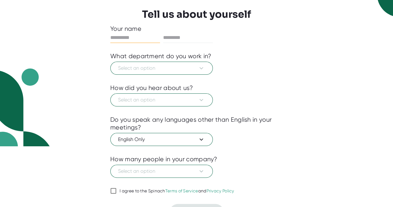
scroll to position [62, 0]
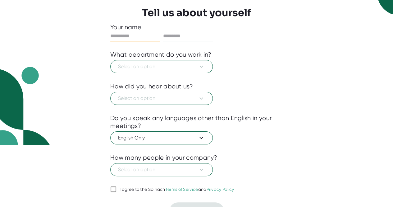
click at [117, 33] on input "text" at bounding box center [135, 36] width 50 height 10
click at [118, 37] on input "text" at bounding box center [135, 36] width 50 height 10
type input "******"
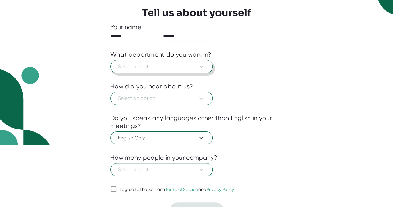
type input "******"
click at [146, 64] on span "Select an option" at bounding box center [161, 66] width 87 height 7
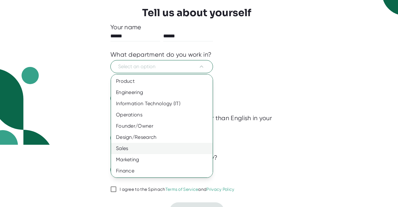
click at [139, 147] on div "Sales" at bounding box center [164, 148] width 106 height 11
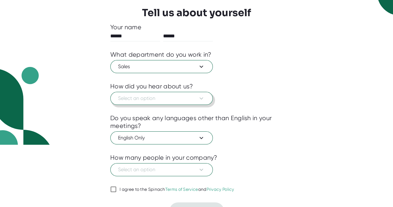
click at [144, 99] on span "Select an option" at bounding box center [161, 98] width 87 height 7
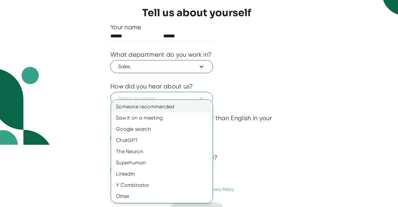
click at [140, 104] on div "Someone recommended" at bounding box center [164, 106] width 106 height 11
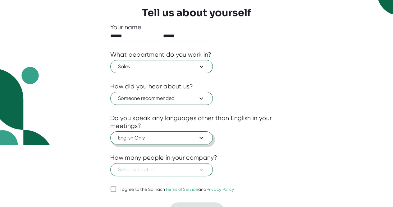
click at [146, 137] on span "English Only" at bounding box center [161, 137] width 87 height 7
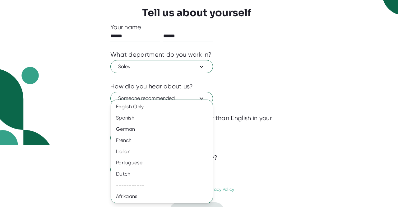
drag, startPoint x: 66, startPoint y: 144, endPoint x: 77, endPoint y: 144, distance: 10.6
click at [67, 144] on div at bounding box center [199, 103] width 398 height 207
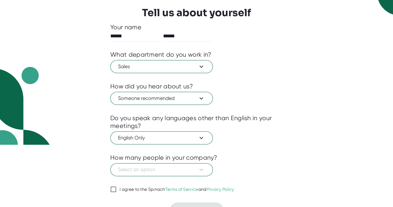
click at [113, 189] on input "I agree to the Spinach Terms of Service and Privacy Policy" at bounding box center [113, 188] width 6 height 7
checkbox input "true"
click at [126, 173] on button "Select an option" at bounding box center [161, 169] width 103 height 13
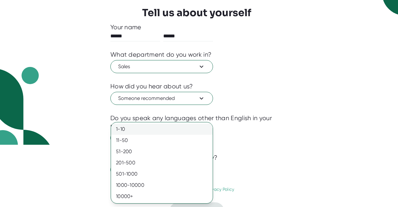
click at [126, 129] on div "1-10" at bounding box center [162, 128] width 102 height 11
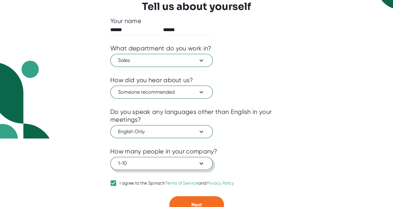
scroll to position [74, 0]
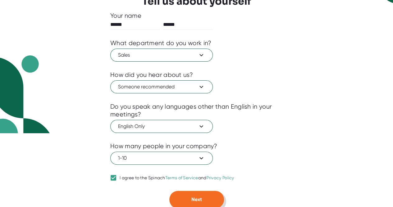
click at [185, 202] on button "Next" at bounding box center [196, 199] width 55 height 17
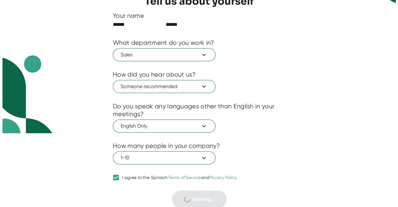
scroll to position [0, 0]
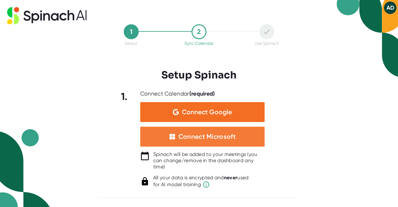
click at [200, 140] on div "Connect Microsoft" at bounding box center [202, 137] width 124 height 20
click at [202, 141] on div "Connect Microsoft" at bounding box center [202, 137] width 124 height 20
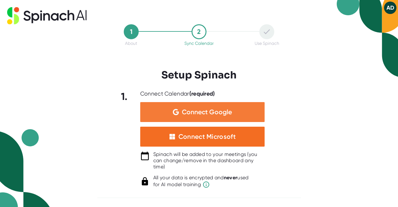
click at [193, 113] on span "Connect Google" at bounding box center [207, 112] width 50 height 6
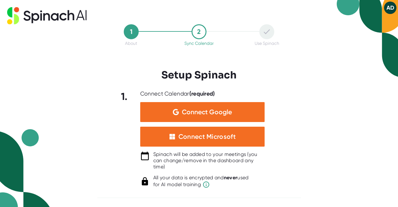
click at [301, 79] on div "1 About 2 Sync Calendar Use Spinach Setup Spinach 1. Connect Calendar (required…" at bounding box center [199, 115] width 204 height 183
click at [178, 172] on div at bounding box center [202, 172] width 124 height 5
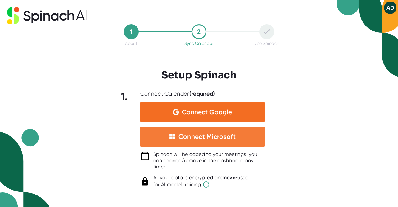
click at [167, 129] on div "Connect Microsoft" at bounding box center [202, 137] width 124 height 20
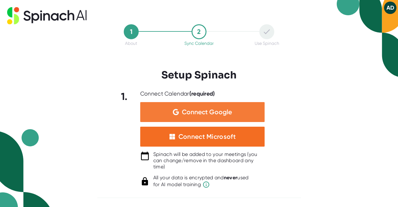
click at [188, 111] on span "Connect Google" at bounding box center [207, 112] width 50 height 6
click at [211, 118] on div "Connect Google" at bounding box center [202, 112] width 124 height 20
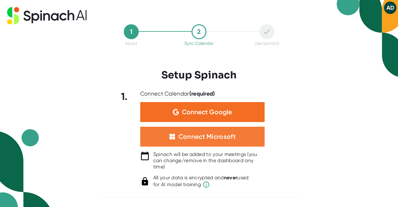
click at [212, 138] on div "Connect Microsoft" at bounding box center [206, 136] width 57 height 8
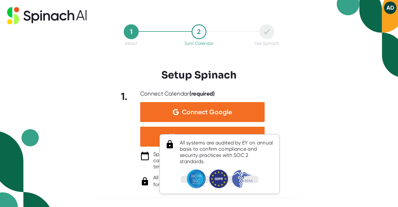
click at [206, 184] on icon at bounding box center [205, 184] width 7 height 7
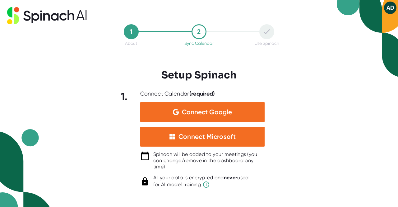
click at [276, 116] on div "1. Connect Calendar (required) Connect Google Connect Microsoft Spinach will be…" at bounding box center [199, 139] width 204 height 98
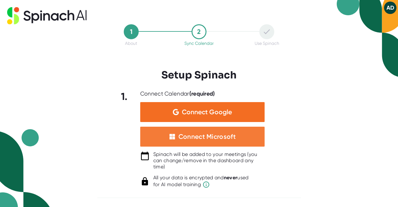
click at [242, 139] on div "Connect Microsoft" at bounding box center [202, 137] width 124 height 20
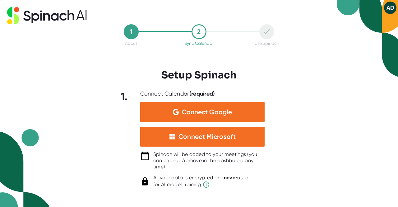
click at [154, 157] on div "Spinach will be added to your meetings (you can change/remove in the dashboard …" at bounding box center [208, 160] width 111 height 19
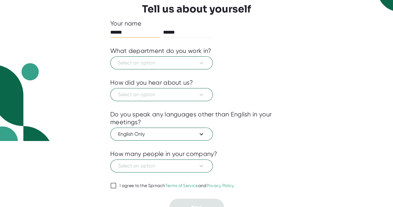
scroll to position [74, 0]
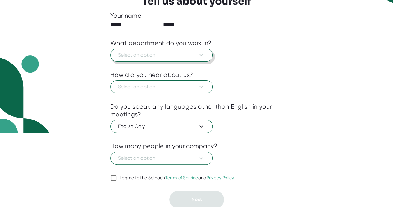
click at [163, 56] on span "Select an option" at bounding box center [161, 54] width 87 height 7
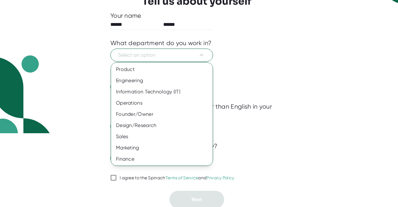
click at [11, 30] on div at bounding box center [199, 103] width 398 height 207
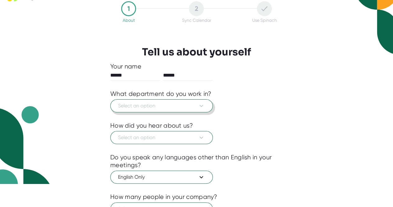
scroll to position [0, 0]
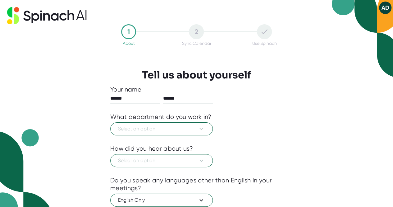
click at [386, 7] on button "AD" at bounding box center [385, 8] width 12 height 12
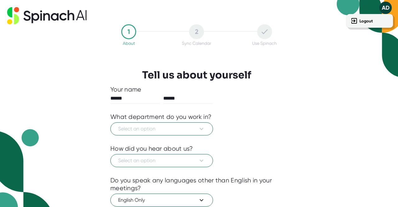
click at [131, 51] on div at bounding box center [199, 103] width 398 height 207
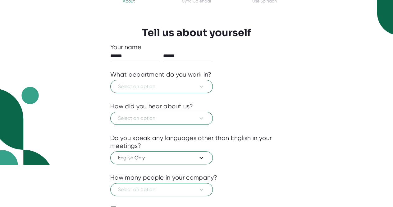
scroll to position [74, 0]
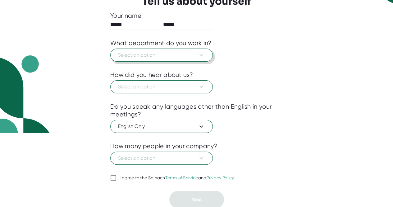
click at [161, 54] on span "Select an option" at bounding box center [161, 54] width 87 height 7
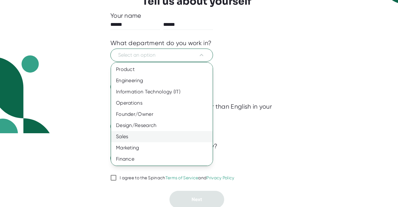
click at [132, 136] on div "Sales" at bounding box center [164, 136] width 106 height 11
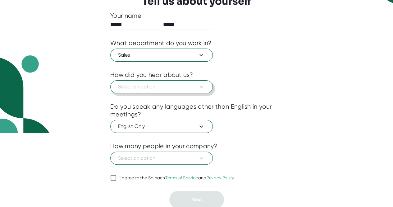
click at [162, 90] on span "Select an option" at bounding box center [161, 86] width 87 height 7
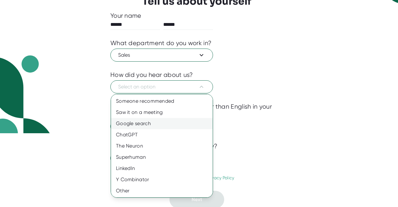
click at [157, 122] on div "Google search" at bounding box center [164, 123] width 106 height 11
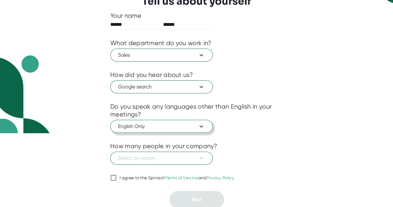
click at [146, 119] on div "English Only" at bounding box center [196, 125] width 173 height 15
click at [153, 154] on span "Select an option" at bounding box center [161, 157] width 87 height 7
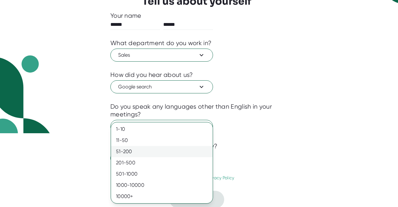
click at [152, 151] on div "51-200" at bounding box center [162, 151] width 102 height 11
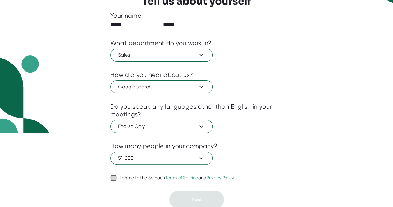
click at [115, 176] on input "I agree to the Spinach Terms of Service and Privacy Policy" at bounding box center [113, 177] width 6 height 7
checkbox input "true"
click at [203, 199] on button "Next" at bounding box center [196, 199] width 55 height 17
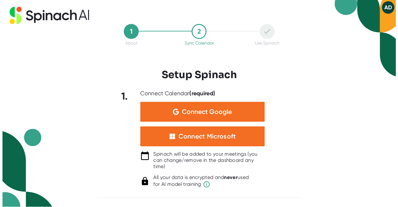
scroll to position [0, 0]
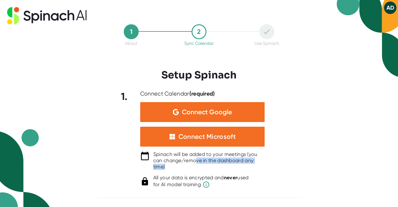
drag, startPoint x: 196, startPoint y: 157, endPoint x: 195, endPoint y: 170, distance: 13.1
click at [195, 168] on div "Spinach will be added to your meetings (you can change/remove in the dashboard …" at bounding box center [208, 160] width 111 height 19
drag, startPoint x: 195, startPoint y: 174, endPoint x: 204, endPoint y: 158, distance: 18.1
click at [196, 174] on div "All your data is encrypted and never used for AI model training" at bounding box center [200, 181] width 95 height 14
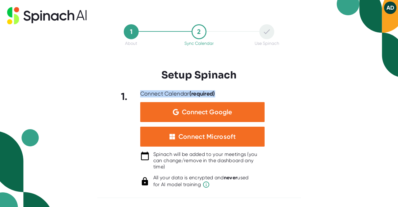
drag, startPoint x: 138, startPoint y: 95, endPoint x: 231, endPoint y: 95, distance: 93.0
click at [231, 95] on div "1. Connect Calendar (required) Connect Google Connect Microsoft Spinach will be…" at bounding box center [199, 139] width 204 height 98
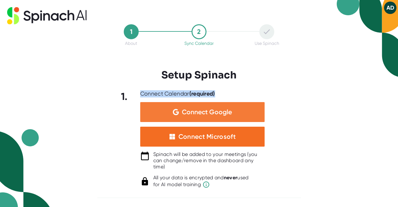
drag, startPoint x: 231, startPoint y: 95, endPoint x: 235, endPoint y: 115, distance: 20.9
click at [231, 95] on div "Connect Calendar (required)" at bounding box center [202, 93] width 124 height 7
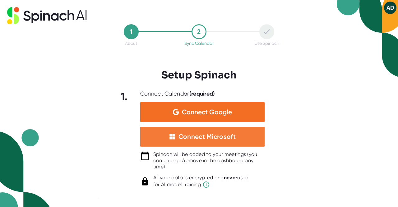
click at [237, 141] on div "Connect Microsoft" at bounding box center [202, 137] width 124 height 20
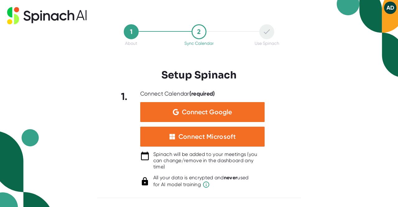
click at [30, 8] on icon at bounding box center [47, 15] width 80 height 17
drag, startPoint x: 44, startPoint y: 2, endPoint x: 75, endPoint y: 0, distance: 30.6
click at [53, 1] on div "1 About 2 Sync Calendar Use Spinach Setup Spinach 1. Connect Calendar (required…" at bounding box center [199, 103] width 398 height 207
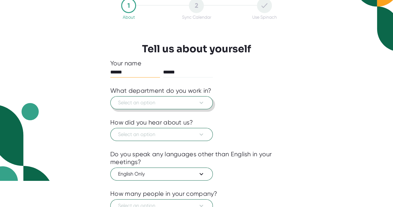
scroll to position [62, 0]
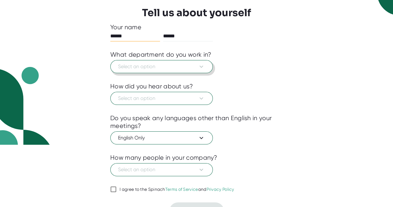
click at [149, 67] on span "Select an option" at bounding box center [161, 66] width 87 height 7
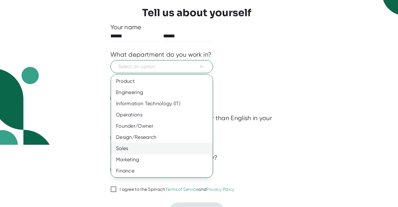
click at [144, 148] on div "Sales" at bounding box center [164, 148] width 106 height 11
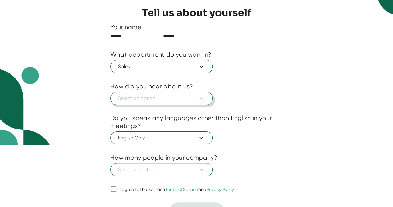
click at [145, 103] on button "Select an option" at bounding box center [161, 98] width 103 height 13
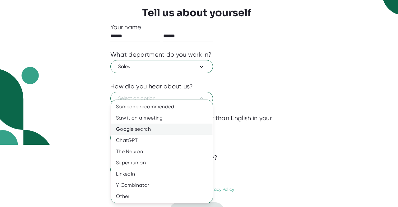
drag, startPoint x: 142, startPoint y: 109, endPoint x: 145, endPoint y: 124, distance: 15.9
click at [142, 109] on div "Someone recommended" at bounding box center [164, 106] width 106 height 11
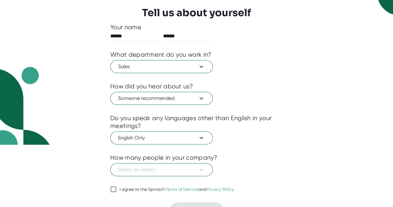
click at [144, 127] on div "Do you speak any languages other than English in your meetings?" at bounding box center [196, 122] width 173 height 16
click at [142, 167] on span "Select an option" at bounding box center [161, 169] width 87 height 7
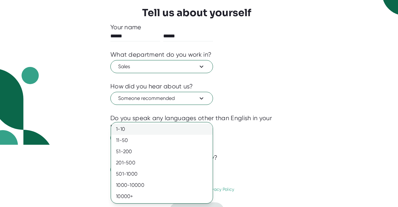
drag, startPoint x: 136, startPoint y: 130, endPoint x: 132, endPoint y: 138, distance: 9.7
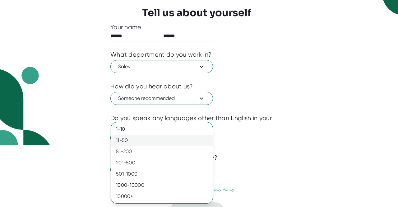
click at [136, 130] on div "1-10" at bounding box center [162, 128] width 102 height 11
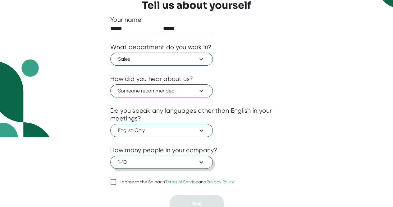
scroll to position [74, 0]
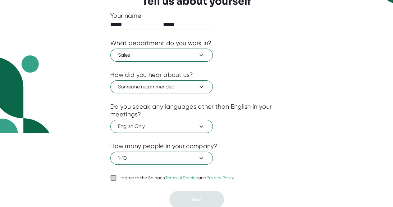
drag, startPoint x: 114, startPoint y: 175, endPoint x: 146, endPoint y: 190, distance: 34.9
click at [115, 175] on input "I agree to the Spinach Terms of Service and Privacy Policy" at bounding box center [113, 177] width 6 height 7
checkbox input "true"
click at [178, 196] on button "Next" at bounding box center [196, 199] width 55 height 17
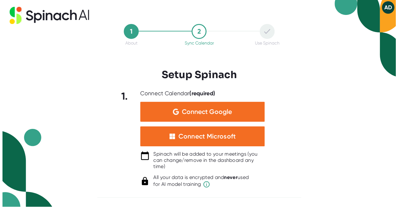
scroll to position [0, 0]
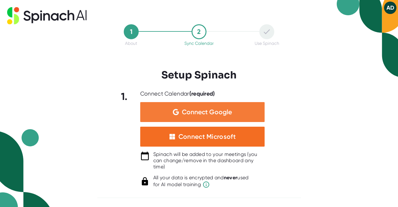
click at [220, 109] on span "Connect Google" at bounding box center [207, 112] width 50 height 6
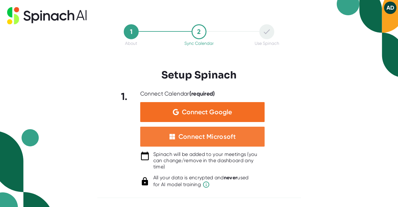
click at [243, 131] on div "Connect Microsoft" at bounding box center [202, 137] width 124 height 20
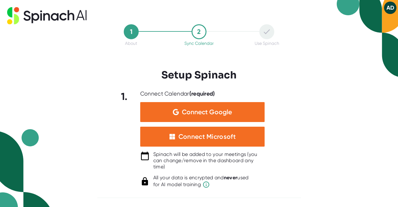
click at [288, 87] on div at bounding box center [199, 85] width 204 height 9
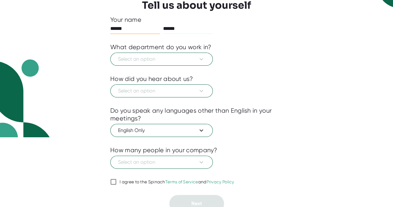
scroll to position [74, 0]
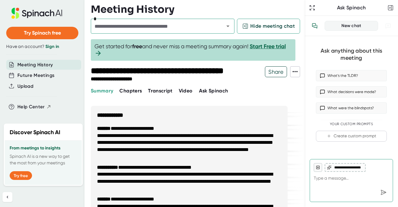
type textarea "x"
click at [50, 47] on link "Sign in" at bounding box center [52, 46] width 14 height 5
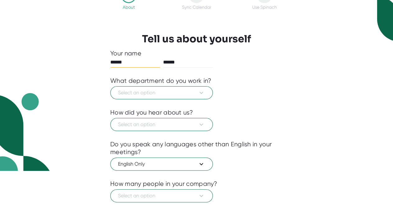
scroll to position [62, 0]
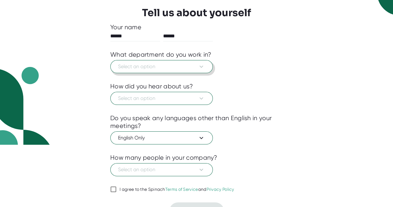
click at [132, 65] on span "Select an option" at bounding box center [161, 66] width 87 height 7
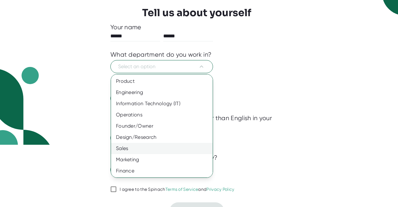
click at [137, 147] on div "Sales" at bounding box center [164, 148] width 106 height 11
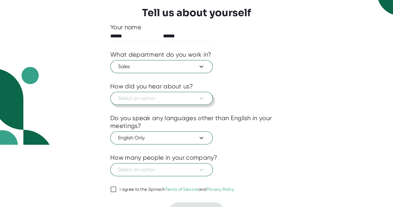
click at [133, 95] on span "Select an option" at bounding box center [161, 98] width 87 height 7
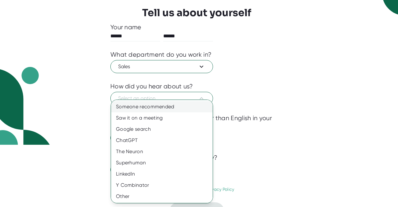
click at [137, 101] on div "Someone recommended" at bounding box center [164, 106] width 106 height 11
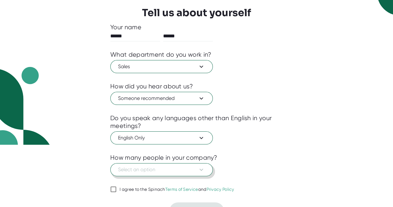
click at [132, 164] on button "Select an option" at bounding box center [161, 169] width 103 height 13
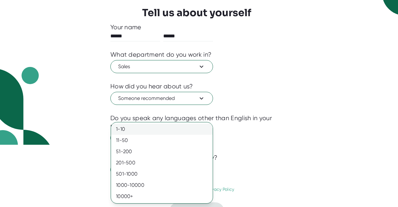
click at [131, 127] on div "1-10" at bounding box center [162, 128] width 102 height 11
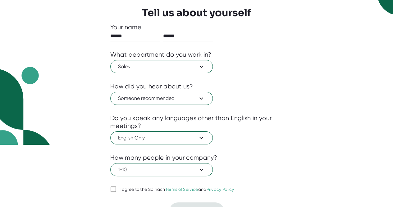
click at [114, 186] on input "I agree to the Spinach Terms of Service and Privacy Policy" at bounding box center [113, 188] width 6 height 7
checkbox input "true"
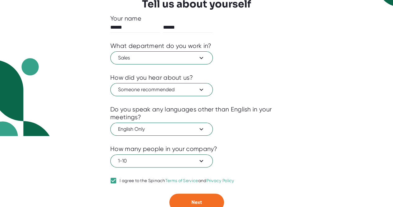
scroll to position [74, 0]
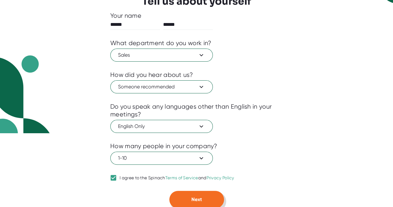
click at [197, 192] on button "Next" at bounding box center [196, 199] width 55 height 17
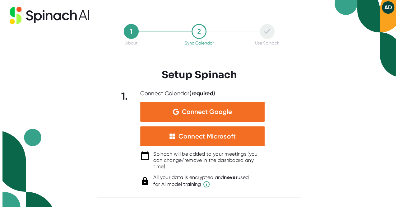
scroll to position [0, 0]
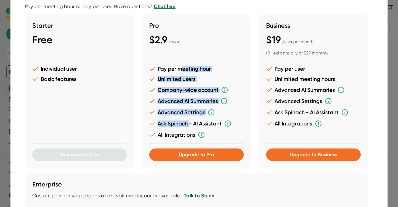
drag, startPoint x: 183, startPoint y: 69, endPoint x: 190, endPoint y: 127, distance: 58.0
click at [190, 127] on ul "Pay per meeting hour Unlimited users Company-wide account Advanced AI Summaries…" at bounding box center [196, 104] width 95 height 76
click at [190, 127] on li "Ask Spinach - AI Assistant" at bounding box center [196, 123] width 95 height 7
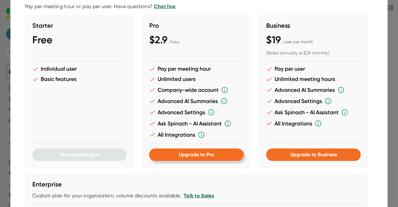
click at [198, 155] on span "Upgrade to Pro" at bounding box center [196, 154] width 35 height 6
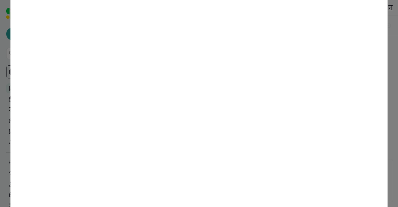
scroll to position [116, 0]
click at [387, 163] on div at bounding box center [199, 103] width 398 height 207
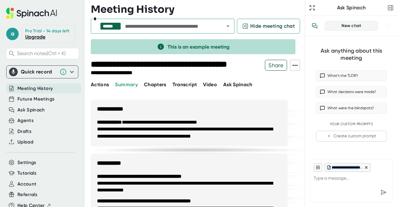
click at [387, 163] on div "**********" at bounding box center [357, 167] width 64 height 9
drag, startPoint x: 208, startPoint y: 100, endPoint x: 297, endPoint y: 65, distance: 94.9
click at [297, 65] on div "**********" at bounding box center [198, 103] width 214 height 207
click at [297, 65] on icon at bounding box center [295, 65] width 5 height 1
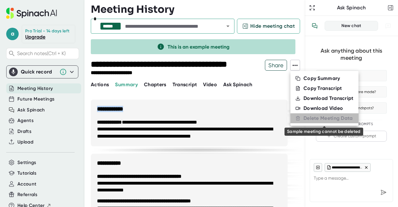
click at [319, 115] on div "Delete Meeting Data" at bounding box center [327, 118] width 49 height 6
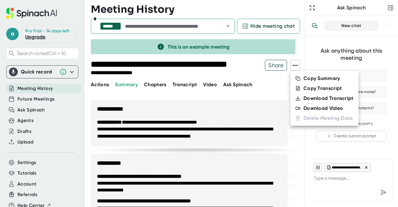
click at [38, 40] on div at bounding box center [199, 103] width 398 height 207
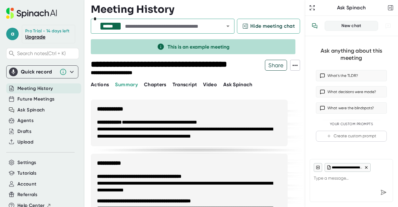
click at [39, 43] on div "Pro Trial - 14 days left Upgrade" at bounding box center [48, 34] width 53 height 18
click at [38, 40] on link "Upgrade" at bounding box center [35, 37] width 20 height 6
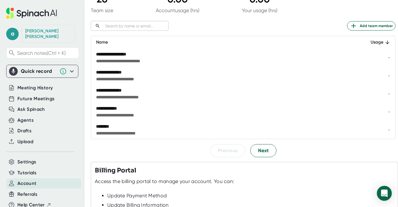
scroll to position [93, 0]
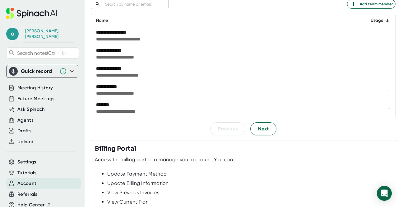
click at [170, 122] on div "Previous Next" at bounding box center [243, 128] width 305 height 13
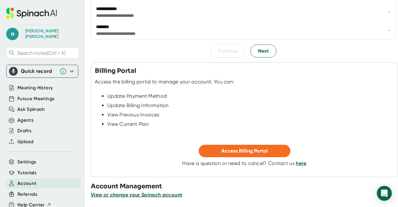
click at [155, 196] on span "View or change your Spinach account" at bounding box center [136, 195] width 91 height 6
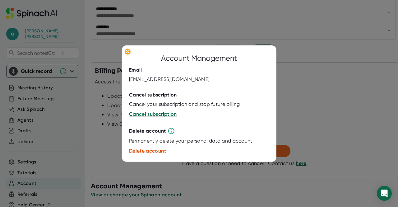
click at [104, 110] on div at bounding box center [199, 103] width 398 height 207
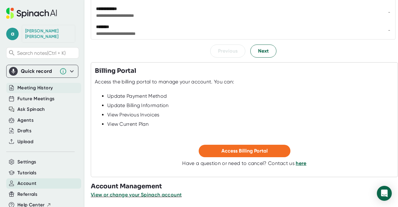
drag, startPoint x: 25, startPoint y: 83, endPoint x: 30, endPoint y: 81, distance: 5.3
click at [25, 84] on span "Meeting History" at bounding box center [34, 87] width 35 height 7
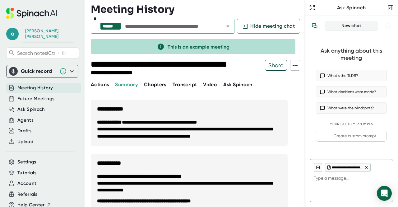
type textarea "x"
click at [294, 65] on icon at bounding box center [295, 65] width 5 height 1
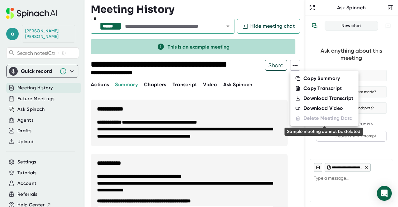
click at [305, 119] on div "Delete Meeting Data" at bounding box center [327, 118] width 49 height 6
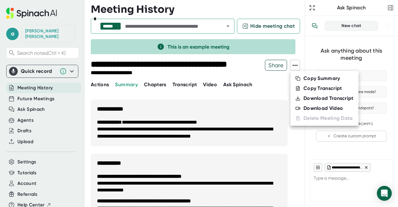
click at [298, 63] on div at bounding box center [199, 103] width 398 height 207
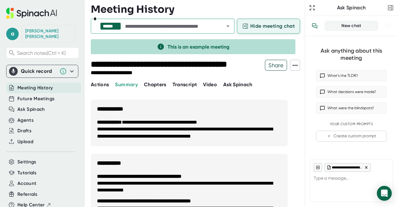
click at [266, 23] on span "Hide meeting chat" at bounding box center [272, 25] width 44 height 7
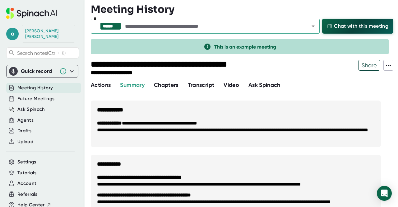
click at [375, 19] on button "Chat with this meeting" at bounding box center [357, 26] width 71 height 15
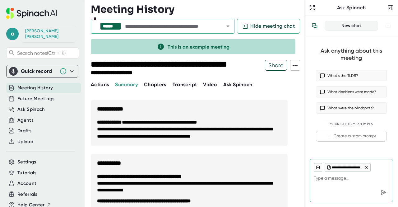
click at [186, 85] on span "Transcript" at bounding box center [185, 84] width 25 height 6
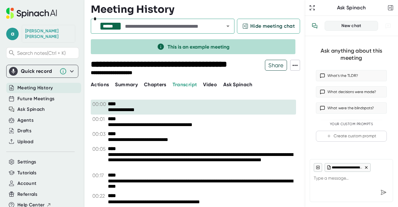
click at [299, 66] on span at bounding box center [294, 65] width 9 height 8
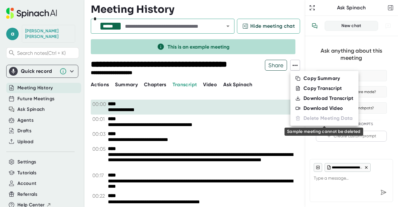
click at [322, 119] on div "Delete Meeting Data" at bounding box center [327, 118] width 49 height 6
drag, startPoint x: 322, startPoint y: 119, endPoint x: 312, endPoint y: 115, distance: 11.4
click at [322, 119] on div "Delete Meeting Data" at bounding box center [327, 118] width 49 height 6
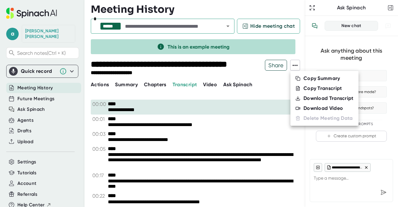
click at [40, 31] on div at bounding box center [199, 103] width 398 height 207
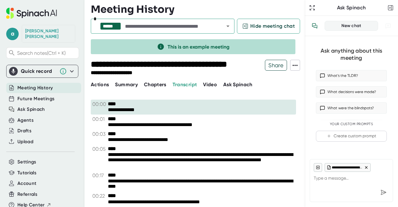
click at [40, 31] on div "Ashley Dardis" at bounding box center [48, 33] width 47 height 11
click at [39, 35] on div "Ashley Dardis" at bounding box center [48, 34] width 53 height 18
click at [50, 67] on div "Quick record" at bounding box center [42, 71] width 67 height 9
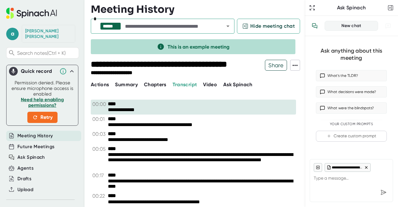
click at [42, 35] on div "Ashley Dardis" at bounding box center [48, 34] width 53 height 18
click at [12, 32] on span "a" at bounding box center [12, 34] width 12 height 12
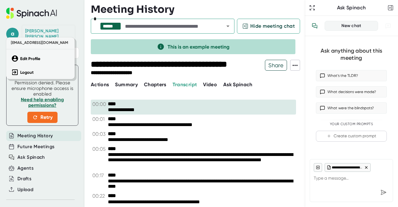
drag, startPoint x: 29, startPoint y: 58, endPoint x: 39, endPoint y: 48, distance: 14.3
click at [30, 57] on b "Edit Profile" at bounding box center [30, 58] width 20 height 5
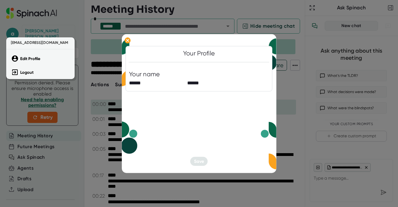
click at [299, 46] on div at bounding box center [199, 103] width 398 height 207
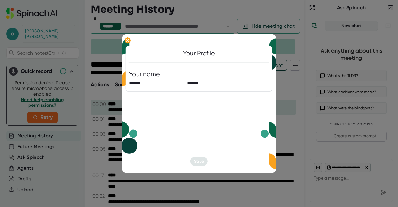
click at [263, 142] on icon at bounding box center [269, 145] width 16 height 56
drag, startPoint x: 129, startPoint y: 159, endPoint x: 116, endPoint y: 144, distance: 19.4
click at [129, 159] on icon at bounding box center [130, 145] width 16 height 56
drag, startPoint x: 194, startPoint y: 87, endPoint x: 188, endPoint y: 87, distance: 5.3
click at [194, 87] on div "******" at bounding box center [214, 83] width 55 height 10
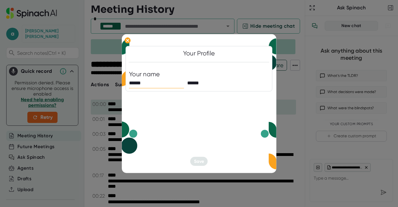
click at [163, 83] on input "******" at bounding box center [156, 83] width 55 height 10
click at [206, 155] on div "Your Profile Your name ****** ****** Save" at bounding box center [199, 103] width 155 height 139
drag, startPoint x: 307, startPoint y: 102, endPoint x: 286, endPoint y: 86, distance: 26.4
click at [306, 100] on div at bounding box center [199, 103] width 398 height 207
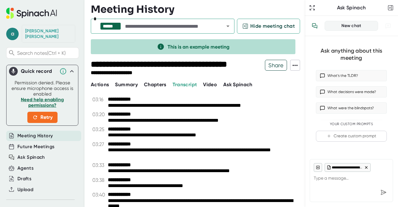
click at [15, 29] on span "a" at bounding box center [12, 34] width 12 height 12
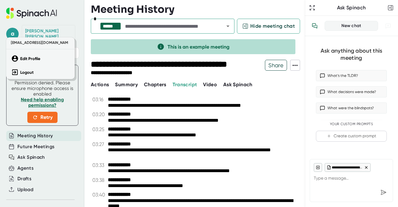
click at [255, 6] on div at bounding box center [199, 103] width 398 height 207
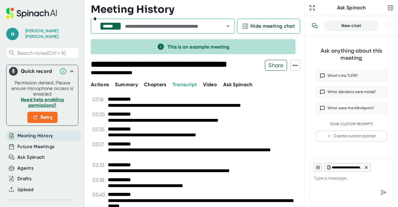
click at [99, 86] on span "Actions" at bounding box center [100, 84] width 18 height 6
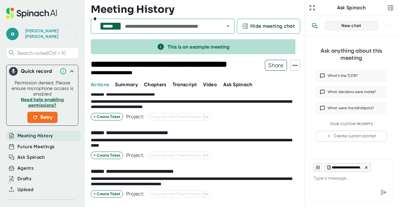
scroll to position [97, 0]
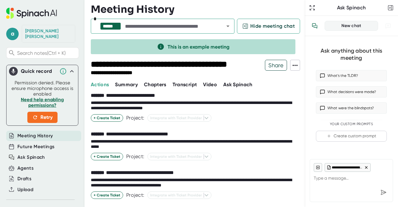
click at [31, 132] on span "Meeting History" at bounding box center [34, 135] width 35 height 7
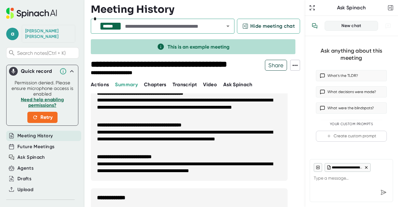
scroll to position [463, 0]
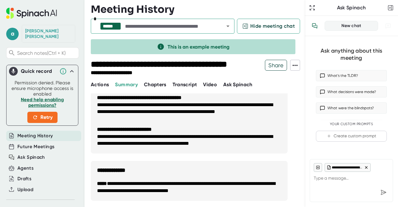
click at [38, 135] on div "a Ashley Dardis Search notes (Ctrl + K) Quick record Permission denied. Please …" at bounding box center [42, 109] width 85 height 219
click at [38, 141] on div "Future Meetings" at bounding box center [42, 146] width 72 height 11
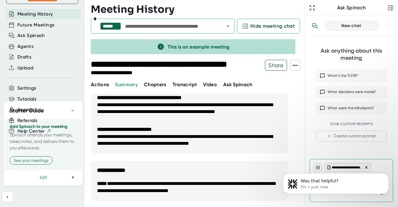
scroll to position [0, 0]
click at [299, 65] on icon at bounding box center [294, 65] width 7 height 7
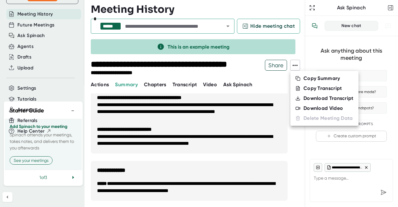
type textarea "x"
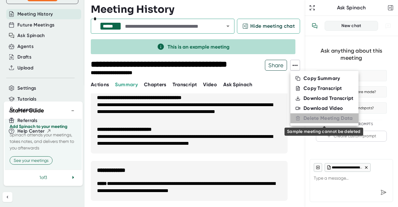
click at [305, 119] on div "Delete Meeting Data" at bounding box center [327, 118] width 49 height 6
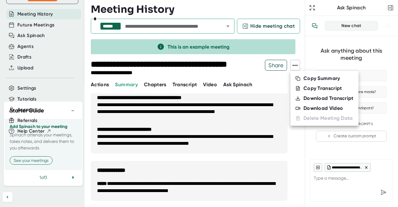
click at [22, 160] on div at bounding box center [199, 103] width 398 height 207
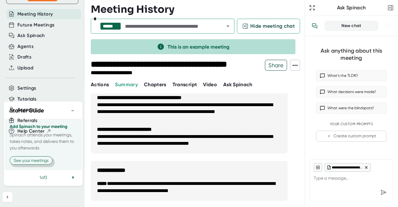
click at [29, 161] on button "See your meetings" at bounding box center [31, 160] width 43 height 8
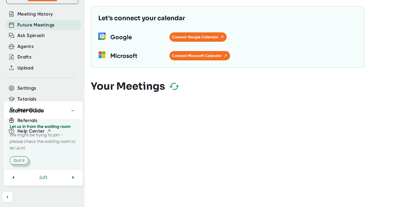
scroll to position [121, 0]
click at [135, 80] on h3 "Your Meetings" at bounding box center [128, 86] width 74 height 12
click at [173, 88] on icon "button" at bounding box center [174, 86] width 11 height 11
click at [174, 87] on icon "button" at bounding box center [174, 86] width 11 height 11
click at [182, 119] on div "Let's connect your calendar Google Connect Google Calendar MS-SymbolLockup Micr…" at bounding box center [244, 103] width 307 height 207
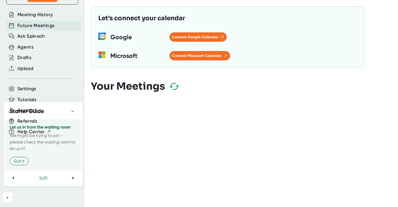
click at [225, 132] on div "Let's connect your calendar Google Connect Google Calendar MS-SymbolLockup Micr…" at bounding box center [244, 103] width 307 height 207
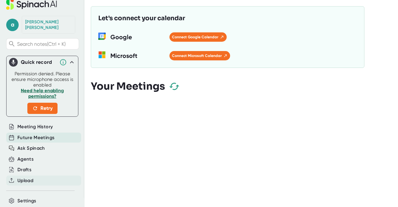
scroll to position [0, 0]
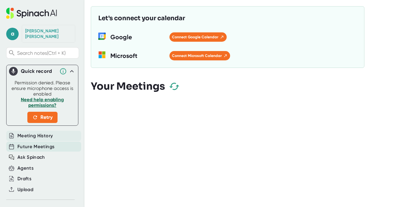
click at [34, 132] on span "Meeting History" at bounding box center [34, 135] width 35 height 7
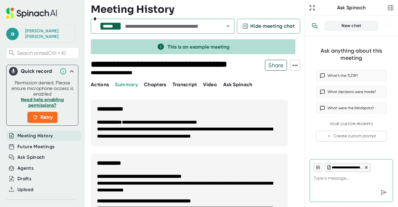
click at [232, 106] on h3 "**********" at bounding box center [189, 106] width 197 height 13
click at [299, 67] on icon at bounding box center [294, 65] width 7 height 7
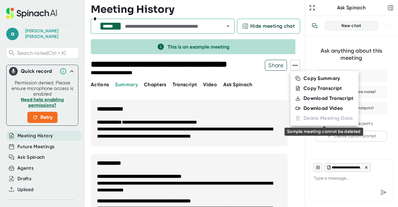
click at [322, 119] on div "Delete Meeting Data" at bounding box center [327, 118] width 49 height 6
click at [321, 119] on div "Delete Meeting Data" at bounding box center [327, 118] width 49 height 6
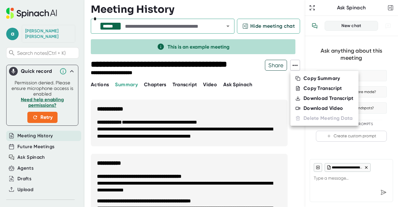
click at [308, 135] on div at bounding box center [199, 103] width 398 height 207
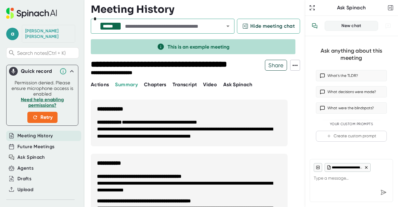
click at [353, 167] on span "**********" at bounding box center [347, 167] width 31 height 4
click at [364, 166] on icon at bounding box center [366, 167] width 4 height 4
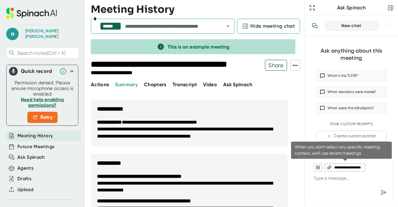
click at [362, 168] on span "**********" at bounding box center [347, 167] width 31 height 4
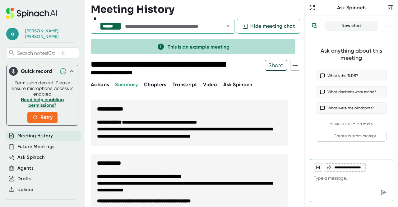
drag, startPoint x: 356, startPoint y: 184, endPoint x: 204, endPoint y: 151, distance: 155.7
click at [355, 184] on textarea at bounding box center [351, 179] width 75 height 15
click at [315, 26] on icon "View conversation history" at bounding box center [315, 26] width 6 height 6
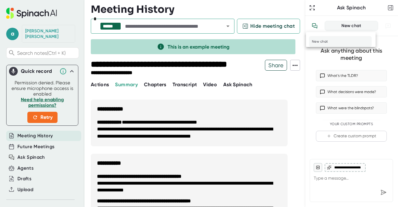
click at [310, 39] on div "New chat" at bounding box center [340, 41] width 63 height 11
click at [275, 107] on h3 "**********" at bounding box center [189, 106] width 197 height 13
click at [294, 64] on icon at bounding box center [294, 65] width 7 height 7
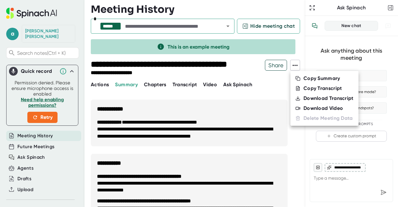
click at [295, 64] on div at bounding box center [199, 103] width 398 height 207
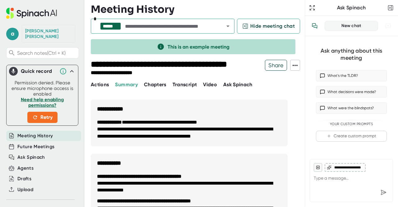
click at [295, 64] on icon at bounding box center [294, 65] width 7 height 7
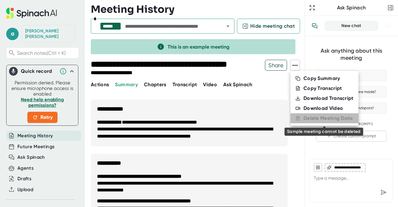
click at [323, 120] on div "Delete Meeting Data" at bounding box center [327, 118] width 49 height 6
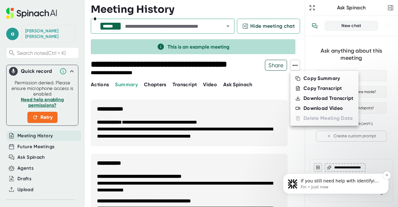
click at [329, 182] on span "If you still need help with identifying the Spinach host or managing your meeti…" at bounding box center [340, 196] width 79 height 36
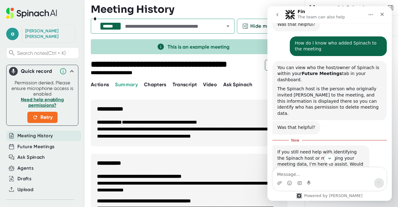
scroll to position [268, 0]
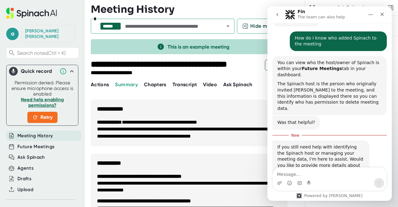
click at [29, 150] on div at bounding box center [199, 103] width 398 height 207
click at [202, 110] on h3 "**********" at bounding box center [189, 106] width 197 height 13
click at [279, 14] on icon "go back" at bounding box center [277, 14] width 5 height 5
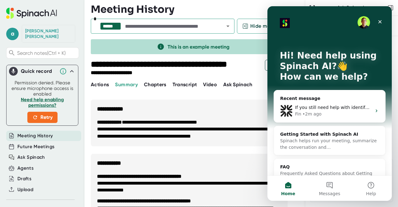
click at [233, 89] on div "**********" at bounding box center [198, 103] width 214 height 207
click at [381, 22] on icon "Close" at bounding box center [380, 21] width 5 height 5
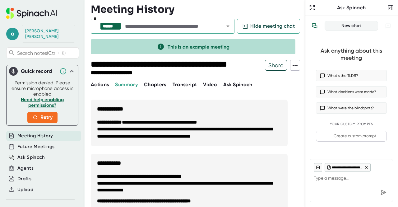
click at [299, 66] on span at bounding box center [294, 65] width 9 height 8
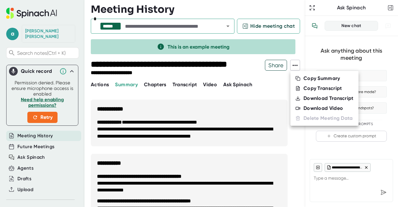
click at [24, 15] on div at bounding box center [199, 103] width 398 height 207
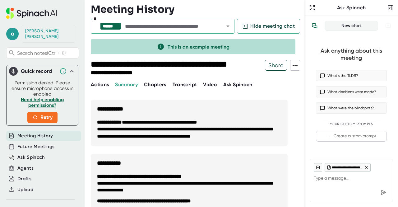
click at [155, 87] on span "Chapters" at bounding box center [155, 84] width 22 height 6
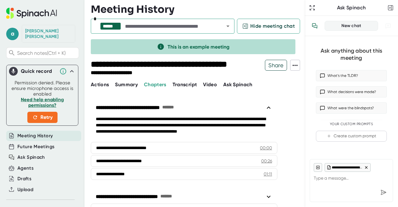
click at [180, 84] on span "Transcript" at bounding box center [185, 84] width 25 height 6
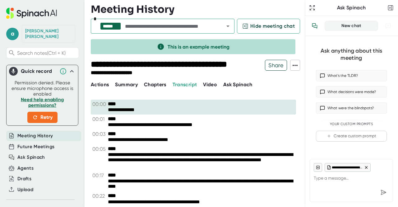
click at [211, 84] on span "Video" at bounding box center [210, 84] width 14 height 6
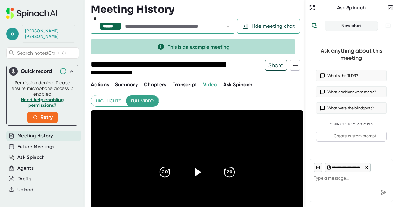
click at [230, 82] on span "Ask Spinach" at bounding box center [237, 84] width 29 height 6
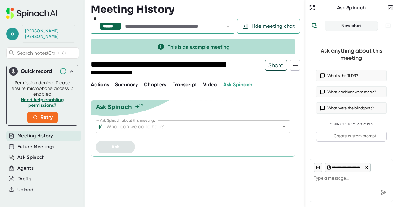
click at [103, 84] on span "Actions" at bounding box center [100, 84] width 18 height 6
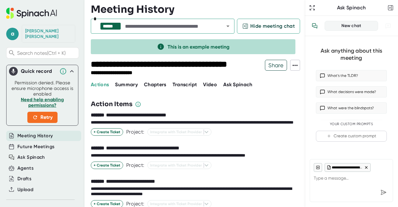
type textarea "x"
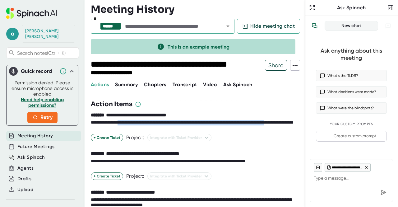
drag, startPoint x: 133, startPoint y: 123, endPoint x: 134, endPoint y: 129, distance: 6.3
click at [134, 129] on div "**********" at bounding box center [192, 125] width 203 height 11
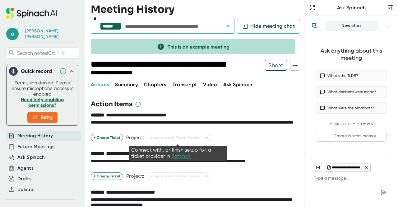
click at [186, 157] on span "Settings" at bounding box center [181, 156] width 19 height 6
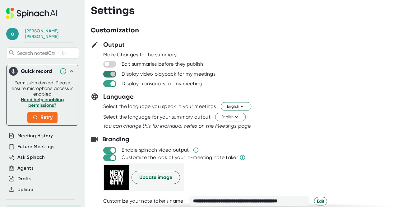
click at [113, 74] on input "checkbox" at bounding box center [113, 74] width 18 height 6
click at [111, 87] on span at bounding box center [109, 83] width 13 height 7
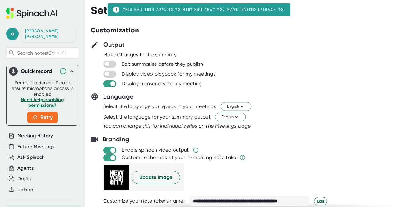
checkbox input "false"
click at [109, 84] on input "checkbox" at bounding box center [113, 84] width 18 height 6
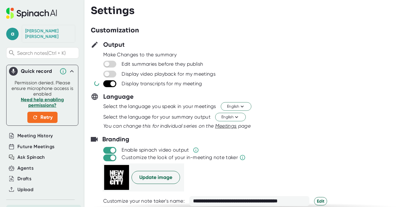
checkbox input "false"
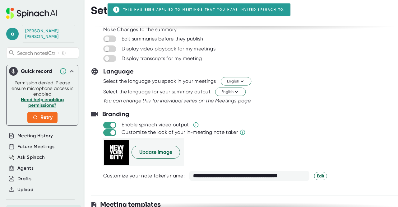
scroll to position [31, 0]
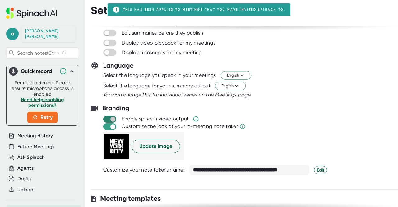
click at [110, 121] on input "checkbox" at bounding box center [113, 119] width 18 height 6
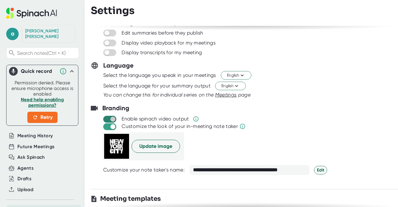
checkbox input "false"
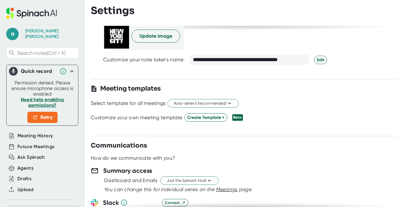
scroll to position [155, 0]
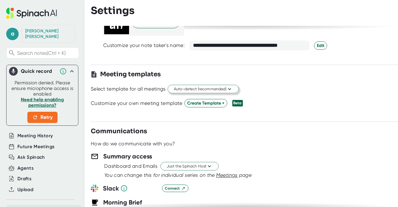
click at [187, 86] on span "Auto-detect (recommended)" at bounding box center [203, 89] width 59 height 6
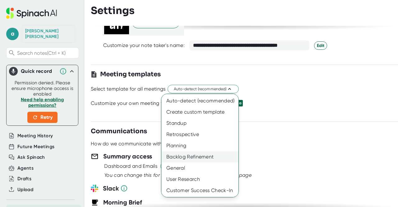
scroll to position [22, 0]
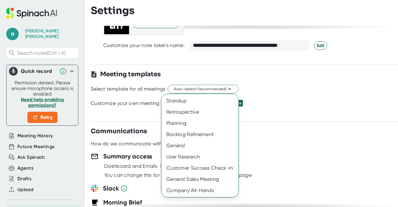
click at [271, 121] on div at bounding box center [199, 103] width 398 height 207
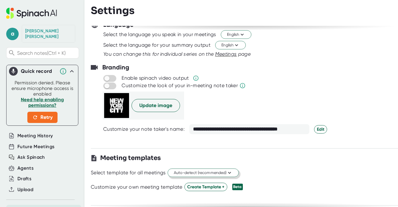
scroll to position [62, 0]
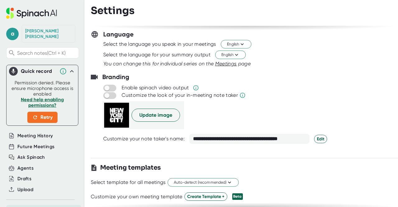
click at [141, 137] on div "Customize your note taker's name:" at bounding box center [143, 139] width 81 height 6
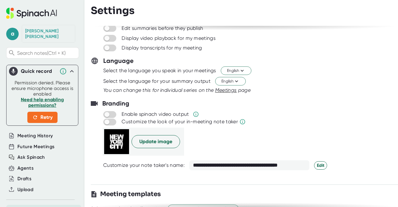
scroll to position [0, 0]
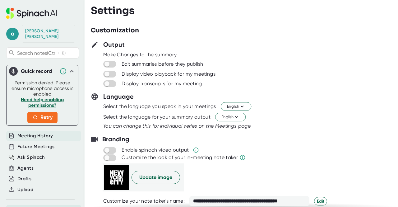
click at [34, 132] on span "Meeting History" at bounding box center [34, 135] width 35 height 7
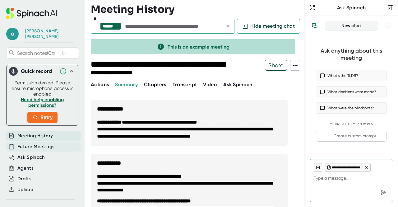
type textarea "x"
click at [34, 143] on span "Future Meetings" at bounding box center [35, 146] width 37 height 7
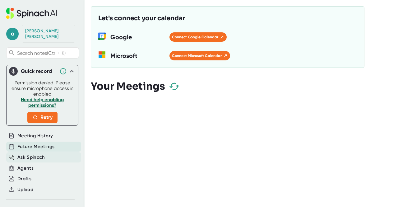
click at [35, 154] on span "Ask Spinach" at bounding box center [31, 157] width 28 height 7
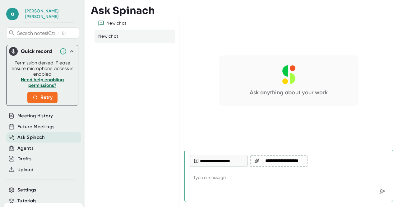
scroll to position [31, 0]
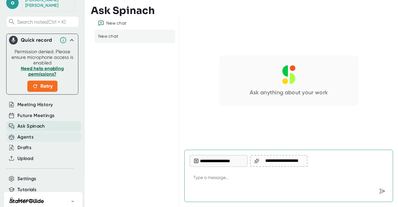
type textarea "x"
click at [30, 133] on div "Agents" at bounding box center [25, 136] width 16 height 7
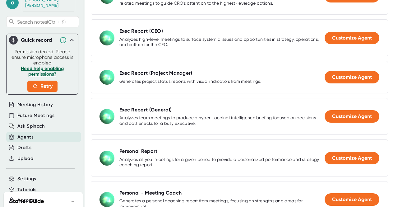
scroll to position [155, 0]
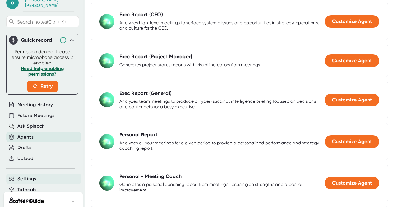
click at [32, 175] on span "Settings" at bounding box center [26, 178] width 19 height 7
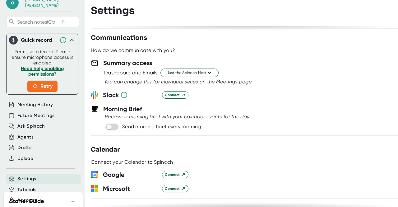
scroll to position [498, 0]
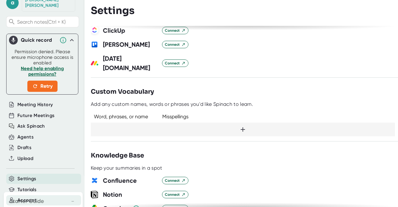
click at [26, 197] on span "Account" at bounding box center [26, 200] width 19 height 7
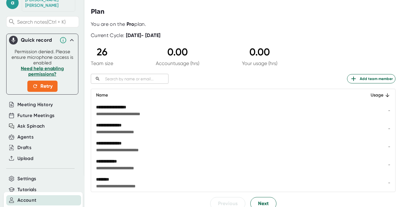
scroll to position [31, 0]
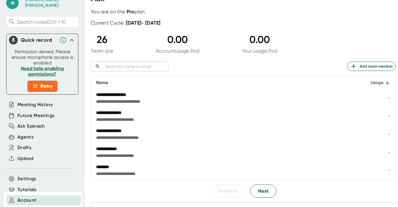
click at [374, 80] on div "Usage" at bounding box center [376, 82] width 27 height 7
click at [374, 84] on div "Usage" at bounding box center [376, 82] width 27 height 7
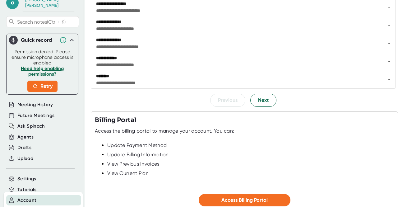
scroll to position [171, 0]
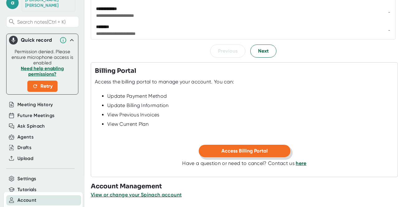
click at [216, 150] on button "Access Billing Portal" at bounding box center [245, 151] width 92 height 12
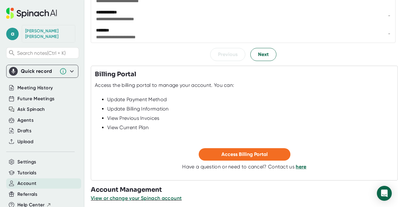
scroll to position [171, 0]
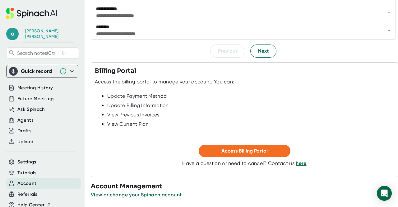
click at [25, 70] on div "Quick record" at bounding box center [42, 71] width 67 height 12
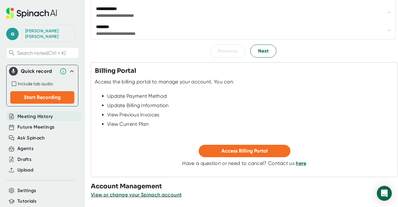
click at [19, 113] on span "Meeting History" at bounding box center [34, 116] width 35 height 7
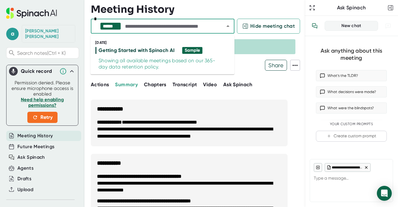
type textarea "x"
click at [128, 29] on input "text" at bounding box center [169, 26] width 90 height 9
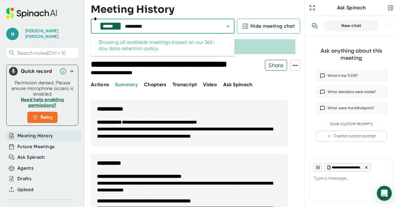
type input "*********"
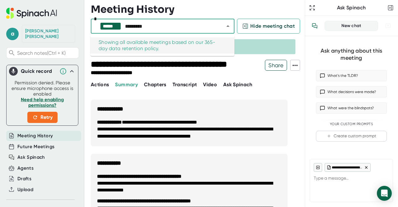
click at [120, 39] on div "Showing all available meetings based on our 365-day data retention policy." at bounding box center [160, 45] width 122 height 12
click at [196, 20] on div "****** ********* *" at bounding box center [163, 26] width 144 height 15
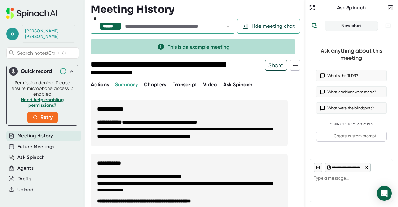
drag, startPoint x: 245, startPoint y: 95, endPoint x: 249, endPoint y: 99, distance: 5.3
click at [244, 95] on div "**********" at bounding box center [198, 150] width 214 height 114
click at [14, 28] on span "a" at bounding box center [12, 34] width 12 height 12
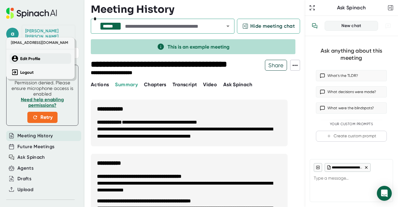
drag, startPoint x: 23, startPoint y: 64, endPoint x: 25, endPoint y: 59, distance: 5.4
click at [24, 64] on div "[EMAIL_ADDRESS][DOMAIN_NAME] Edit Profile Logout" at bounding box center [40, 58] width 68 height 42
click at [25, 58] on b "Edit Profile" at bounding box center [30, 58] width 20 height 5
type textarea "x"
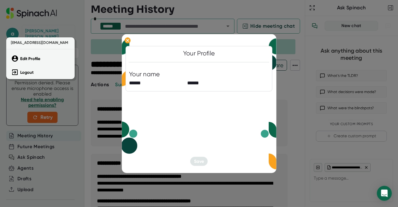
click at [198, 77] on div at bounding box center [199, 103] width 398 height 207
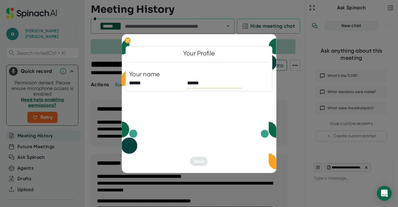
drag, startPoint x: 197, startPoint y: 84, endPoint x: 198, endPoint y: 44, distance: 39.8
click at [197, 84] on input "******" at bounding box center [214, 83] width 55 height 10
click at [198, 44] on div at bounding box center [199, 43] width 140 height 5
click at [204, 160] on div "Your Profile Your name ****** ****** Save" at bounding box center [199, 103] width 155 height 139
click at [188, 159] on div "Your Profile Your name ****** ****** Save" at bounding box center [199, 103] width 155 height 139
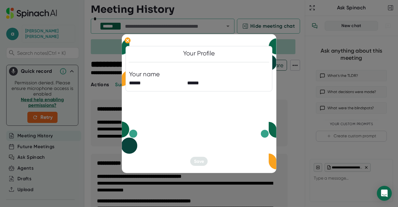
drag, startPoint x: 212, startPoint y: 90, endPoint x: 211, endPoint y: 72, distance: 17.1
click at [212, 86] on div "Your Profile Your name ****** ******" at bounding box center [199, 69] width 147 height 46
click at [209, 76] on div "Your name ****** ******" at bounding box center [199, 79] width 140 height 18
click at [204, 86] on input "******" at bounding box center [214, 83] width 55 height 10
type input "******"
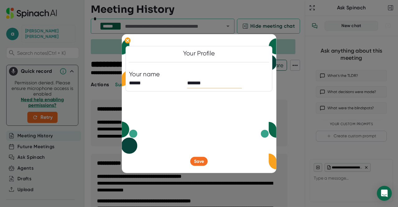
click at [204, 153] on div "Your Profile Your name ****** ****** Save" at bounding box center [199, 103] width 155 height 139
click at [200, 161] on span "Save" at bounding box center [199, 161] width 10 height 5
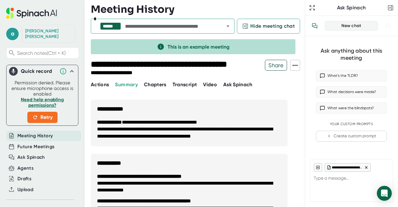
type textarea "x"
click at [297, 65] on icon at bounding box center [295, 65] width 5 height 1
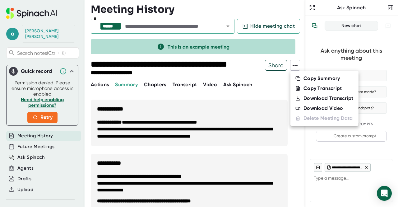
click at [31, 205] on div at bounding box center [199, 103] width 398 height 207
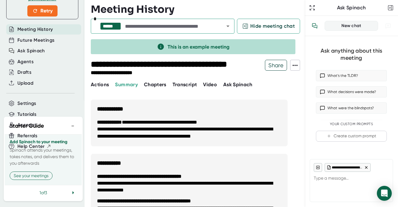
scroll to position [127, 0]
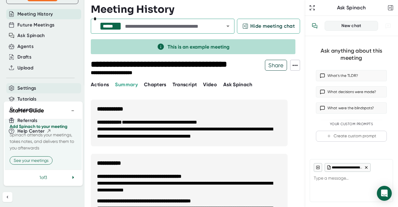
click at [19, 85] on span "Settings" at bounding box center [26, 88] width 19 height 7
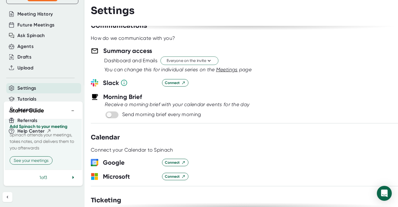
scroll to position [249, 0]
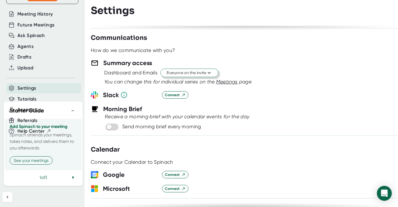
click at [181, 70] on span "Everyone on the invite" at bounding box center [189, 73] width 45 height 6
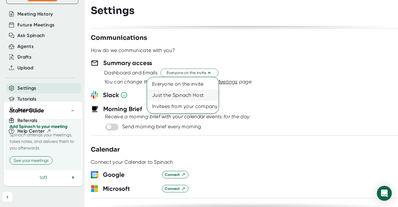
click at [183, 92] on div "Just the Spinach Host" at bounding box center [183, 95] width 72 height 11
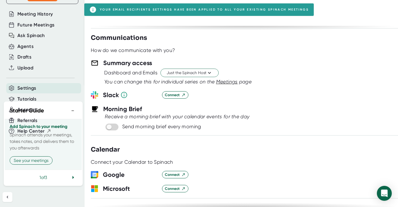
click at [264, 67] on div "Dashboard and Emails Just the Spinach Host" at bounding box center [251, 72] width 294 height 11
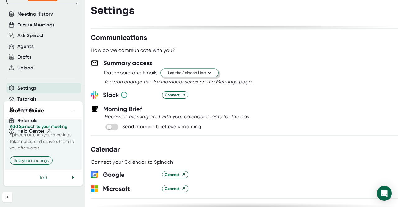
click at [198, 74] on button "Just the Spinach Host" at bounding box center [189, 73] width 58 height 8
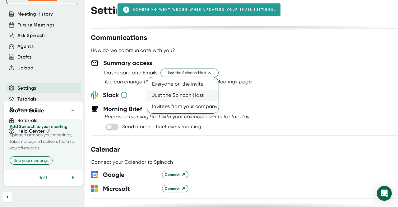
click at [187, 94] on div "Just the Spinach Host" at bounding box center [183, 95] width 72 height 11
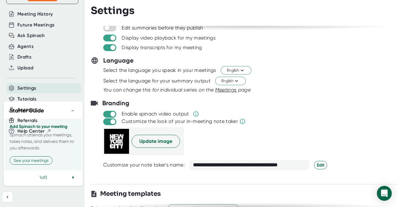
scroll to position [0, 0]
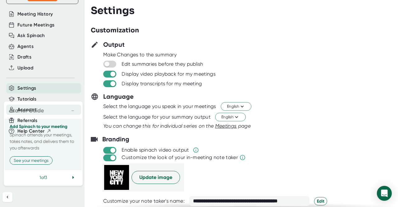
click at [24, 106] on span "Account" at bounding box center [26, 109] width 19 height 7
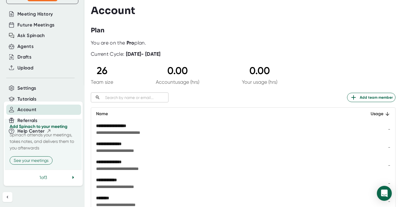
click at [97, 79] on div "26 Team size" at bounding box center [102, 75] width 22 height 20
click at [188, 74] on div "0.00" at bounding box center [178, 71] width 44 height 12
click at [255, 73] on div "0.00" at bounding box center [259, 71] width 35 height 12
drag, startPoint x: 159, startPoint y: 51, endPoint x: 96, endPoint y: 42, distance: 64.2
click at [152, 50] on div "Current Cycle: [DATE] - [DATE]" at bounding box center [126, 51] width 70 height 11
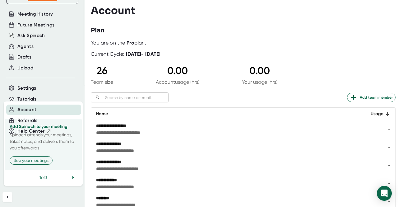
drag, startPoint x: 96, startPoint y: 42, endPoint x: 100, endPoint y: 42, distance: 4.1
click at [97, 42] on div "You are on the Pro plan." at bounding box center [243, 43] width 305 height 6
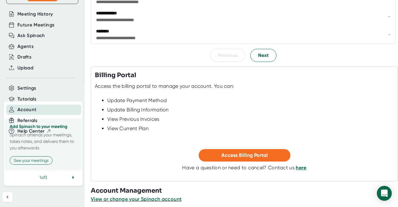
scroll to position [171, 0]
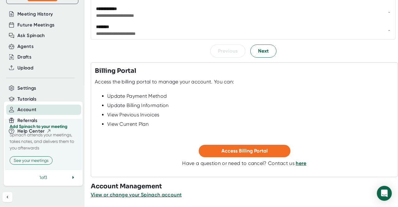
click at [146, 197] on button "View or change your Spinach account" at bounding box center [136, 194] width 91 height 7
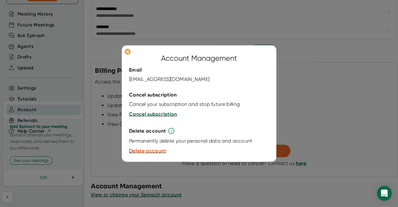
click at [146, 114] on span "Cancel subscription" at bounding box center [153, 114] width 48 height 6
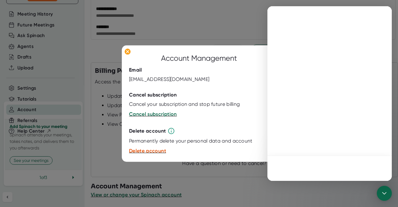
scroll to position [0, 0]
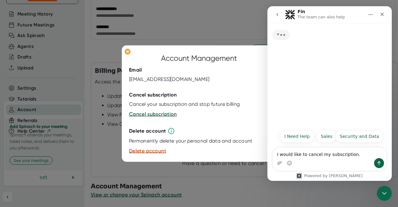
drag, startPoint x: 218, startPoint y: 26, endPoint x: 241, endPoint y: 4, distance: 31.2
click at [219, 25] on div at bounding box center [199, 103] width 398 height 207
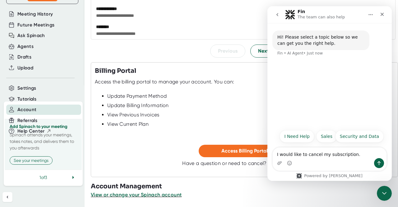
click at [339, 78] on div "Hi! Please select a topic below so we can get you the right help. Fin • AI Agen…" at bounding box center [329, 74] width 124 height 103
click at [301, 140] on button "I Need Help" at bounding box center [297, 136] width 35 height 12
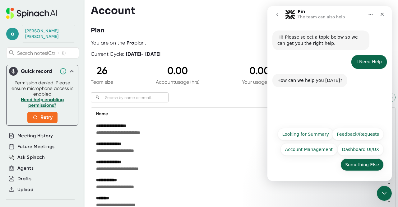
click at [354, 162] on button "Something Else" at bounding box center [362, 164] width 43 height 12
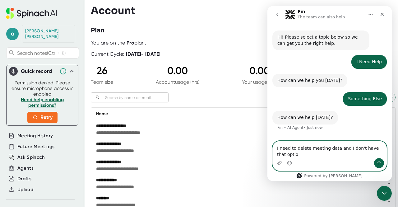
type textarea "I need to delete meeting data and I don't have that option"
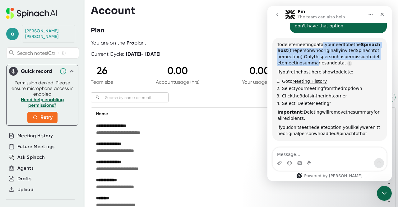
scroll to position [1, 0]
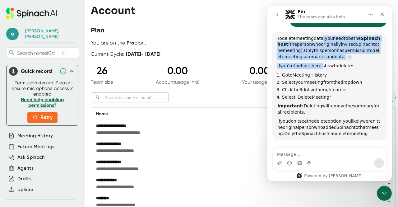
drag, startPoint x: 319, startPoint y: 53, endPoint x: 320, endPoint y: 57, distance: 4.1
click at [320, 58] on div "To delete meeting data, you need to be the Spinach host (the person who origina…" at bounding box center [329, 85] width 104 height 101
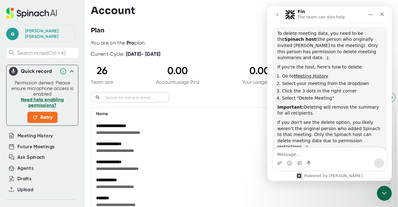
scroll to position [127, 0]
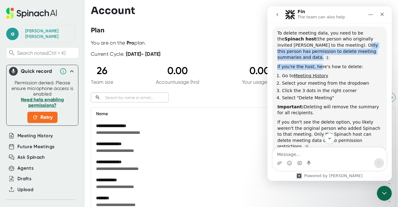
drag, startPoint x: 317, startPoint y: 44, endPoint x: 317, endPoint y: 56, distance: 12.1
click at [317, 56] on div "To delete meeting data, you need to be the Spinach host (the person who origina…" at bounding box center [329, 89] width 104 height 119
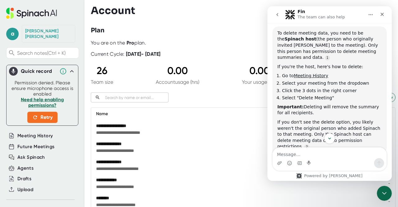
click at [326, 64] on div "If you're the host, here's how to delete:" at bounding box center [329, 67] width 104 height 6
drag, startPoint x: 316, startPoint y: 77, endPoint x: 324, endPoint y: 84, distance: 10.1
click at [324, 84] on ol "Go to Meeting History Select your meeting from the dropdown Click the 3 dots in…" at bounding box center [329, 87] width 104 height 28
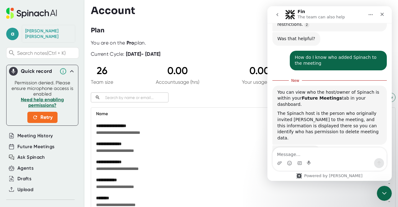
scroll to position [249, 0]
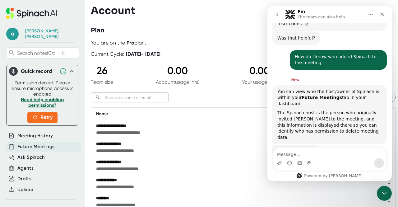
click at [27, 143] on span "Future Meetings" at bounding box center [35, 146] width 37 height 7
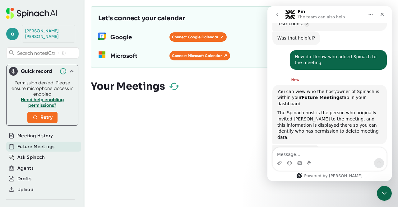
click at [150, 95] on div at bounding box center [244, 99] width 307 height 9
drag, startPoint x: 164, startPoint y: 88, endPoint x: 168, endPoint y: 88, distance: 3.1
click at [166, 88] on div "Your Meetings" at bounding box center [244, 86] width 307 height 18
click at [175, 85] on icon "button" at bounding box center [174, 86] width 11 height 11
click at [176, 85] on icon "button" at bounding box center [174, 86] width 14 height 14
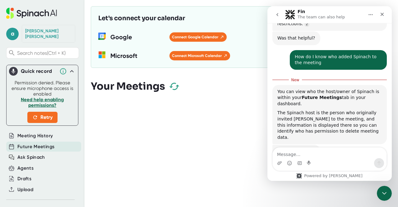
click at [276, 13] on icon "go back" at bounding box center [277, 14] width 5 height 5
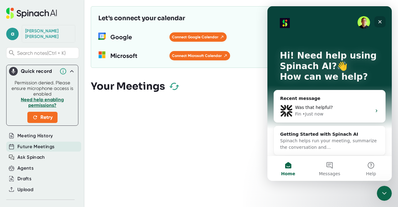
click at [377, 20] on div "Close" at bounding box center [379, 21] width 11 height 11
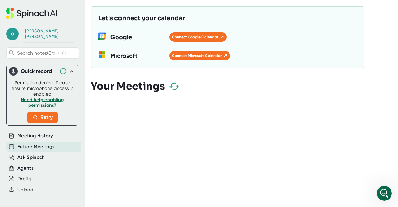
drag, startPoint x: 131, startPoint y: 76, endPoint x: 131, endPoint y: 80, distance: 4.1
click at [131, 76] on div at bounding box center [244, 72] width 307 height 9
drag, startPoint x: 129, startPoint y: 91, endPoint x: 47, endPoint y: 4, distance: 119.2
click at [113, 70] on div "Let's connect your calendar Google Connect Google Calendar MS-SymbolLockup Micr…" at bounding box center [244, 103] width 307 height 207
